Goal: Browse casually

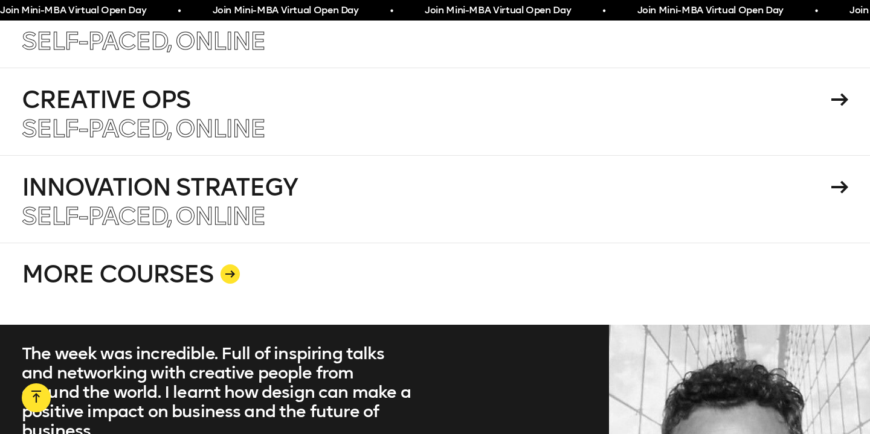
scroll to position [2270, 0]
